Goal: Register for event/course

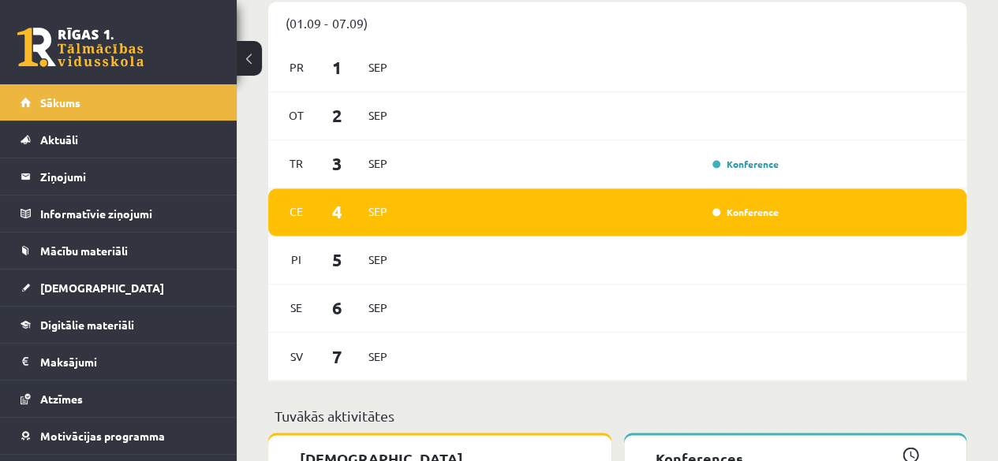
scroll to position [1183, 0]
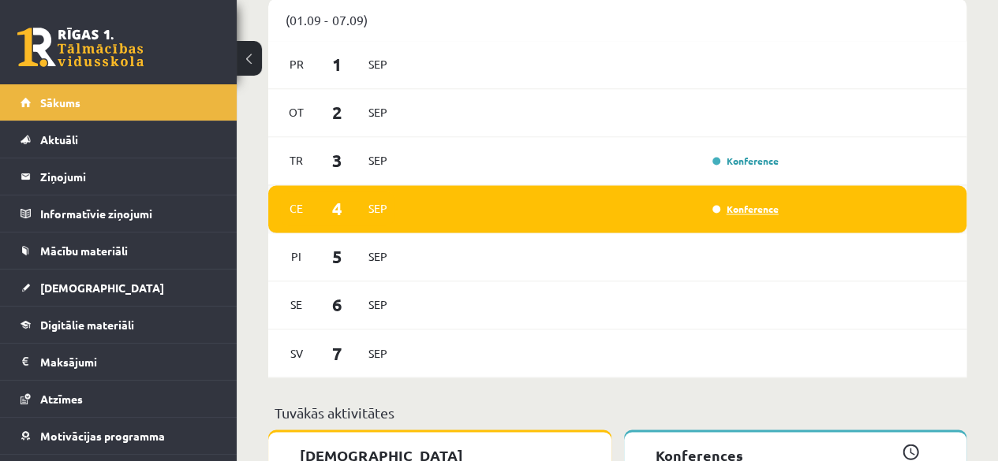
click at [752, 209] on link "Konference" at bounding box center [745, 209] width 66 height 13
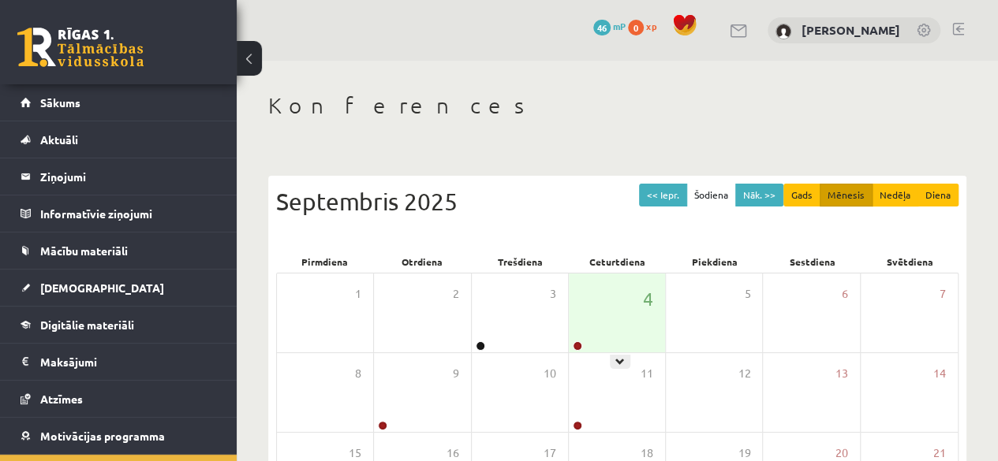
click at [595, 319] on div "4" at bounding box center [617, 313] width 96 height 79
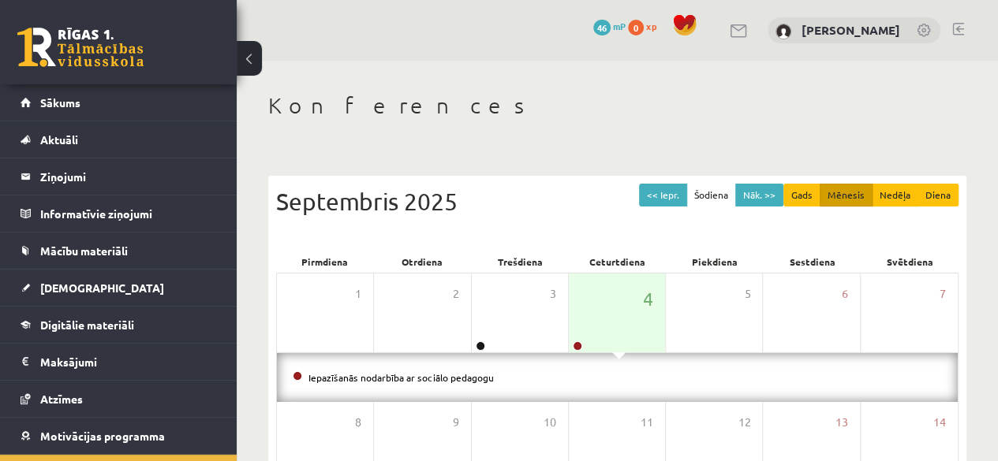
click at [571, 389] on div "Iepazīšanās nodarbība ar sociālo pedagogu" at bounding box center [617, 377] width 681 height 49
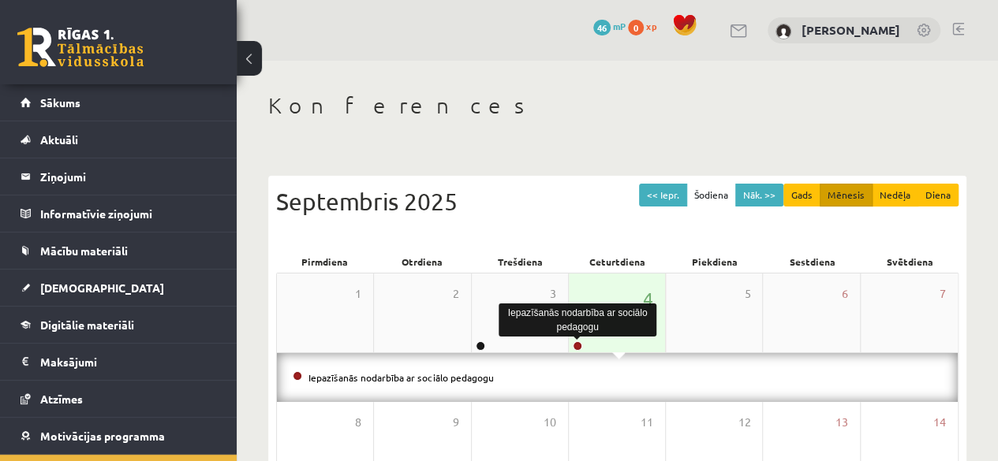
click at [576, 343] on link at bounding box center [577, 345] width 9 height 9
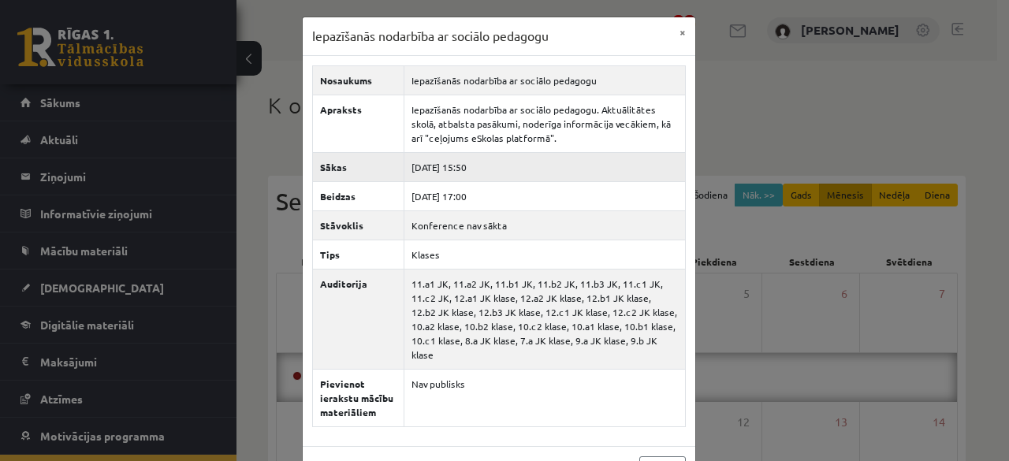
click at [522, 165] on td "2025-09-04 15:50" at bounding box center [545, 166] width 282 height 29
click at [671, 39] on button "×" at bounding box center [682, 32] width 25 height 30
